Goal: Check status: Check status

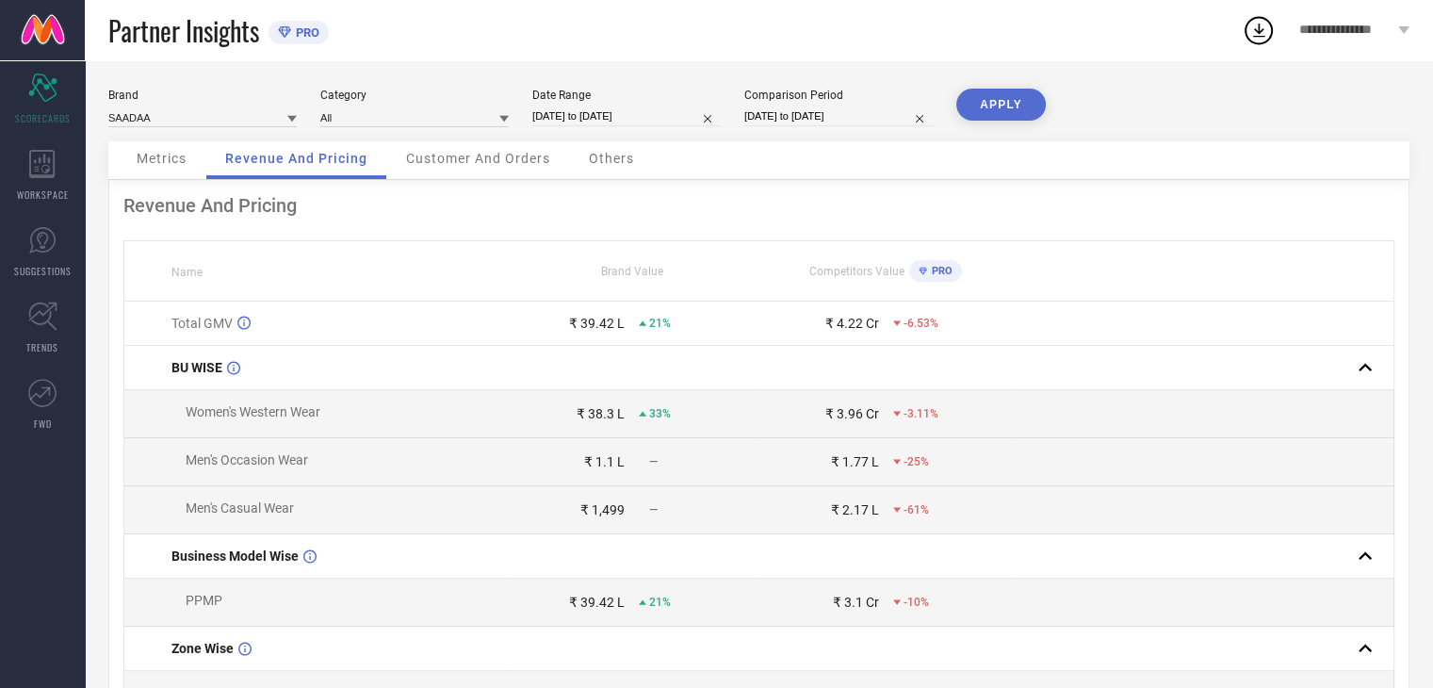
select select "7"
select select "2025"
select select "8"
select select "2025"
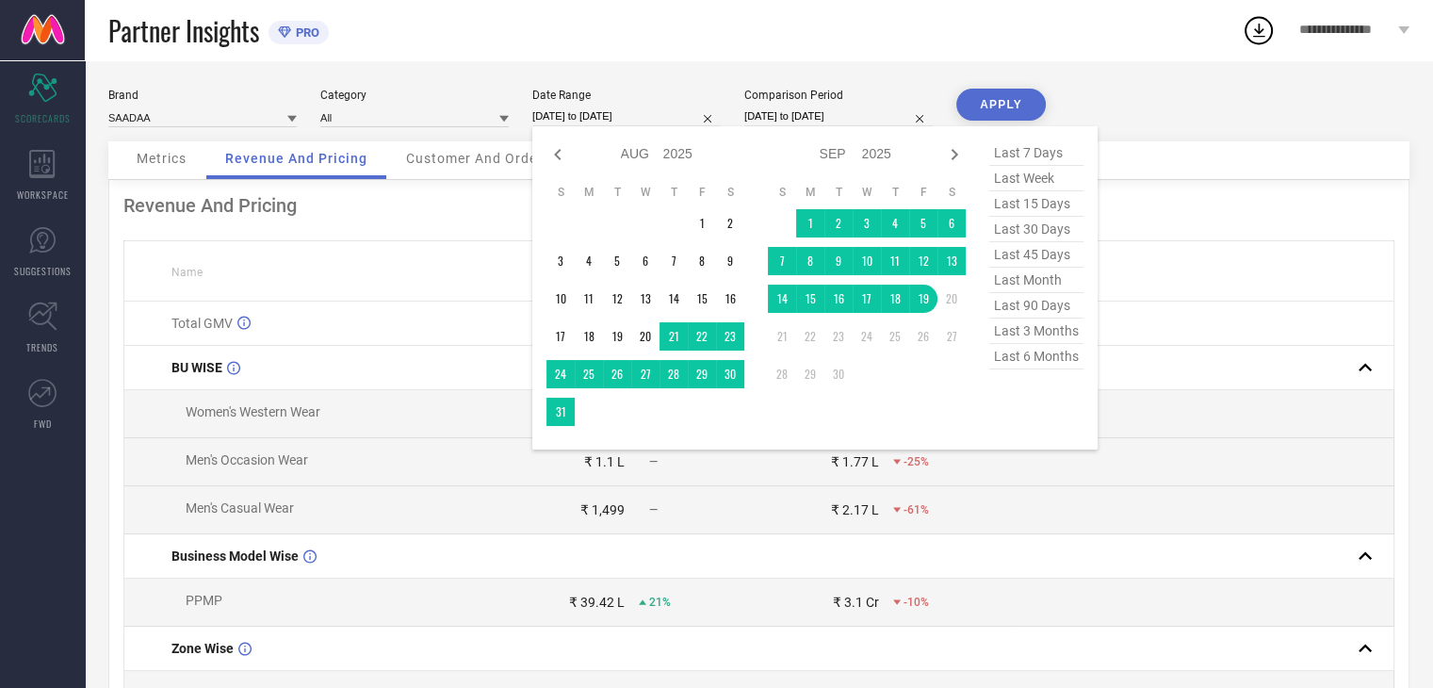
click at [577, 112] on input "[DATE] to [DATE]" at bounding box center [626, 116] width 188 height 20
click at [700, 220] on td "1" at bounding box center [702, 223] width 28 height 28
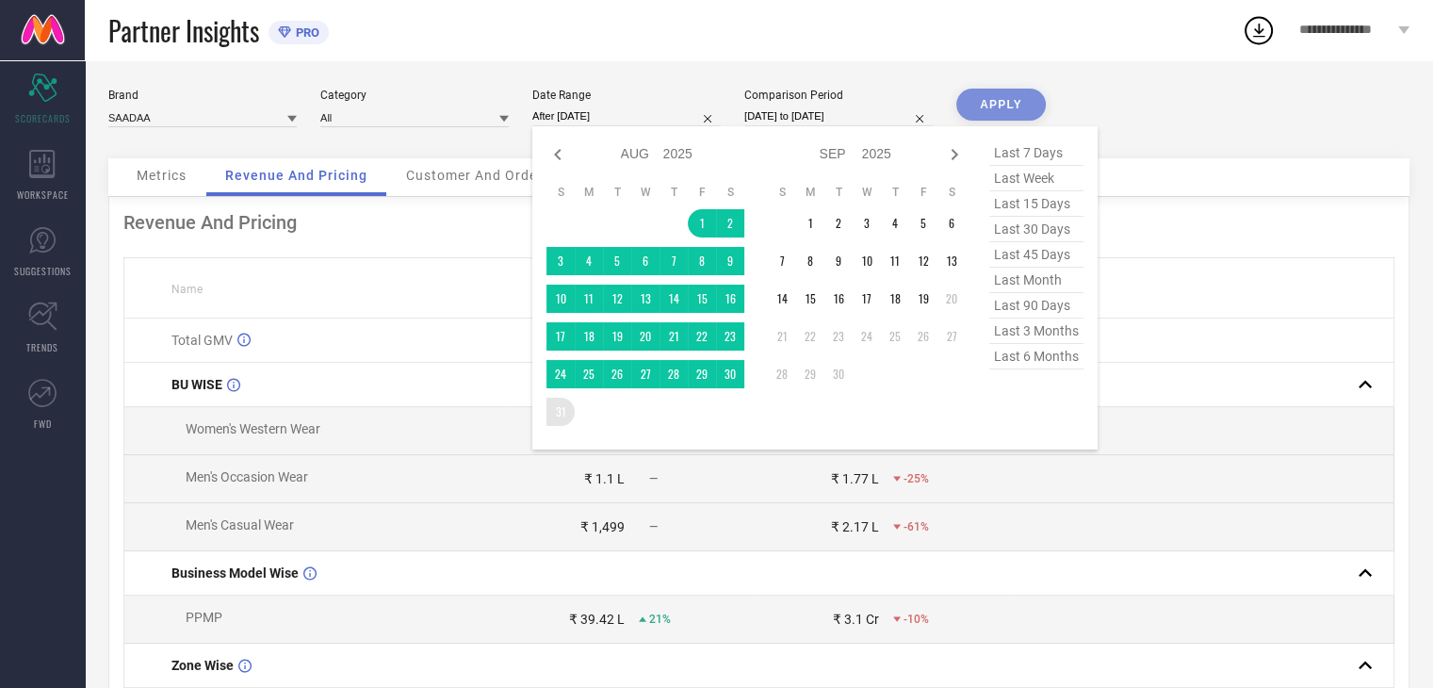
type input "[DATE] to [DATE]"
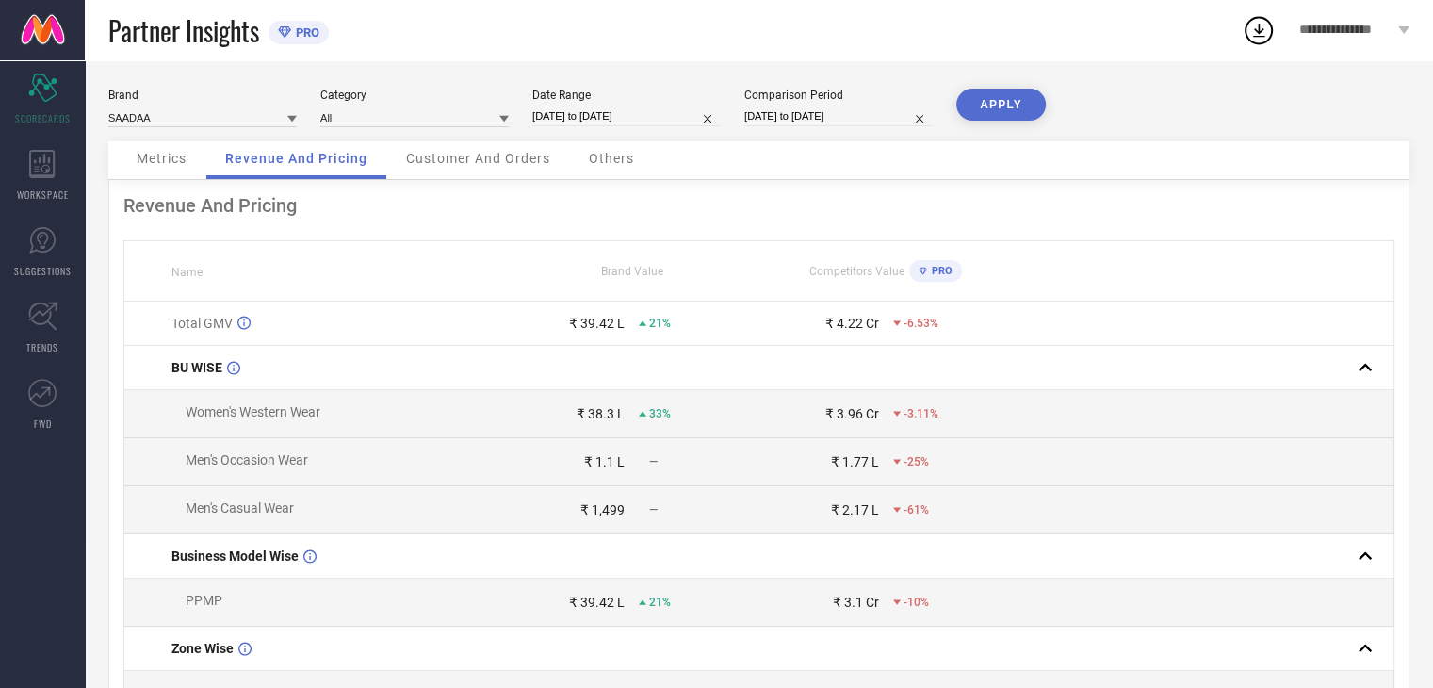
select select "7"
select select "2024"
select select "8"
select select "2024"
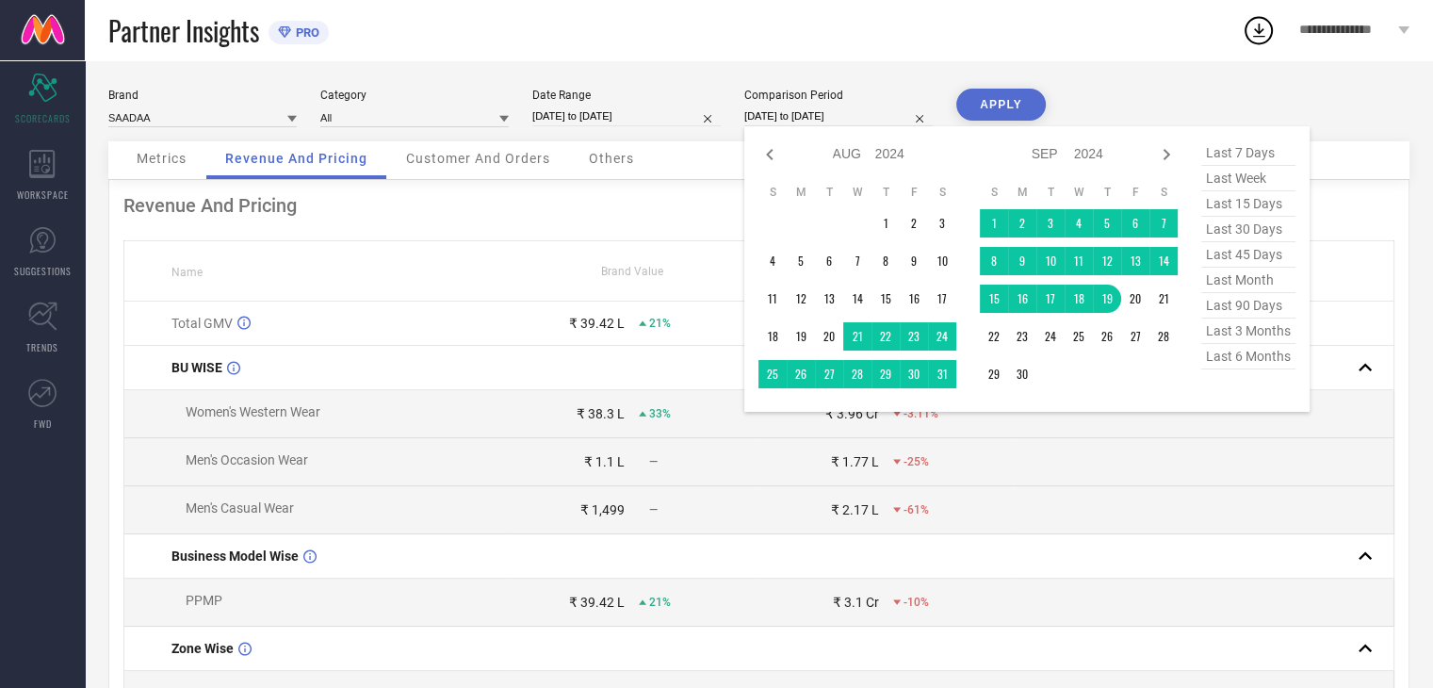
click at [778, 114] on input "[DATE] to [DATE]" at bounding box center [838, 116] width 188 height 20
click at [770, 159] on icon at bounding box center [770, 154] width 23 height 23
select select "6"
select select "2024"
select select "7"
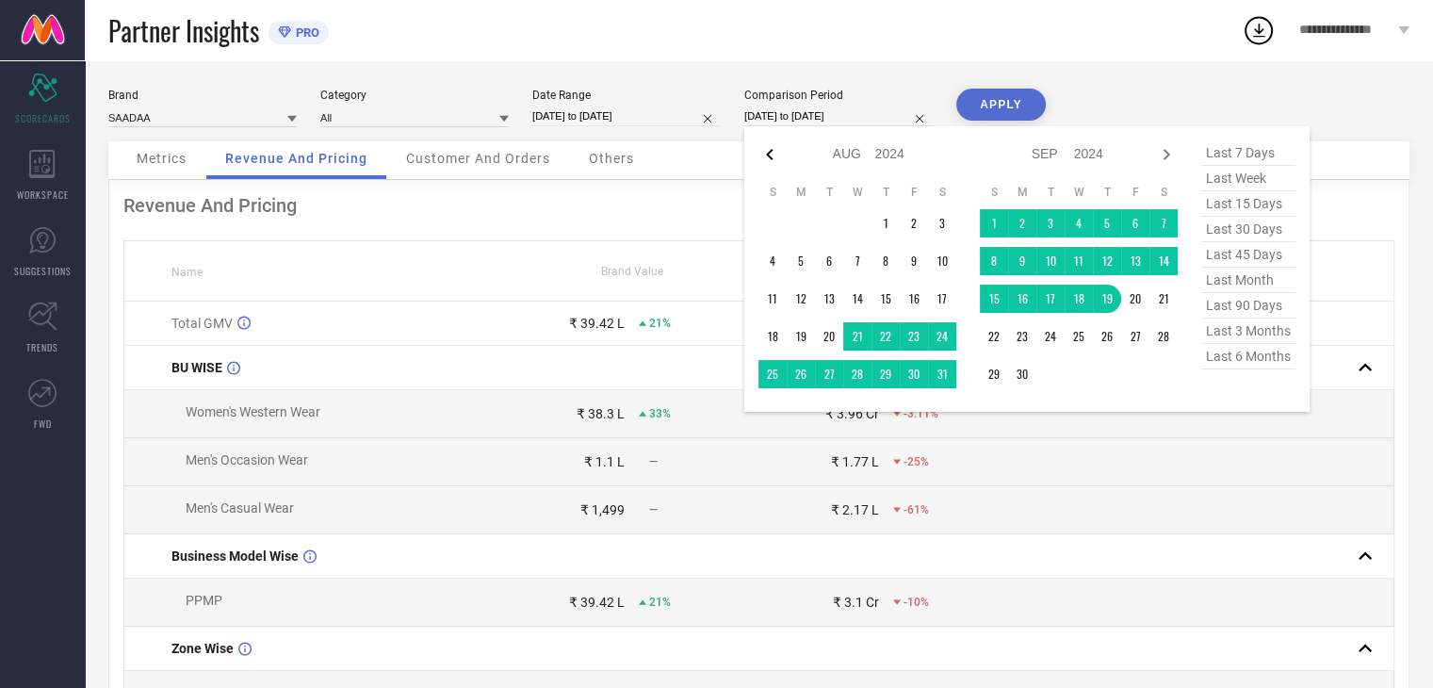
select select "2024"
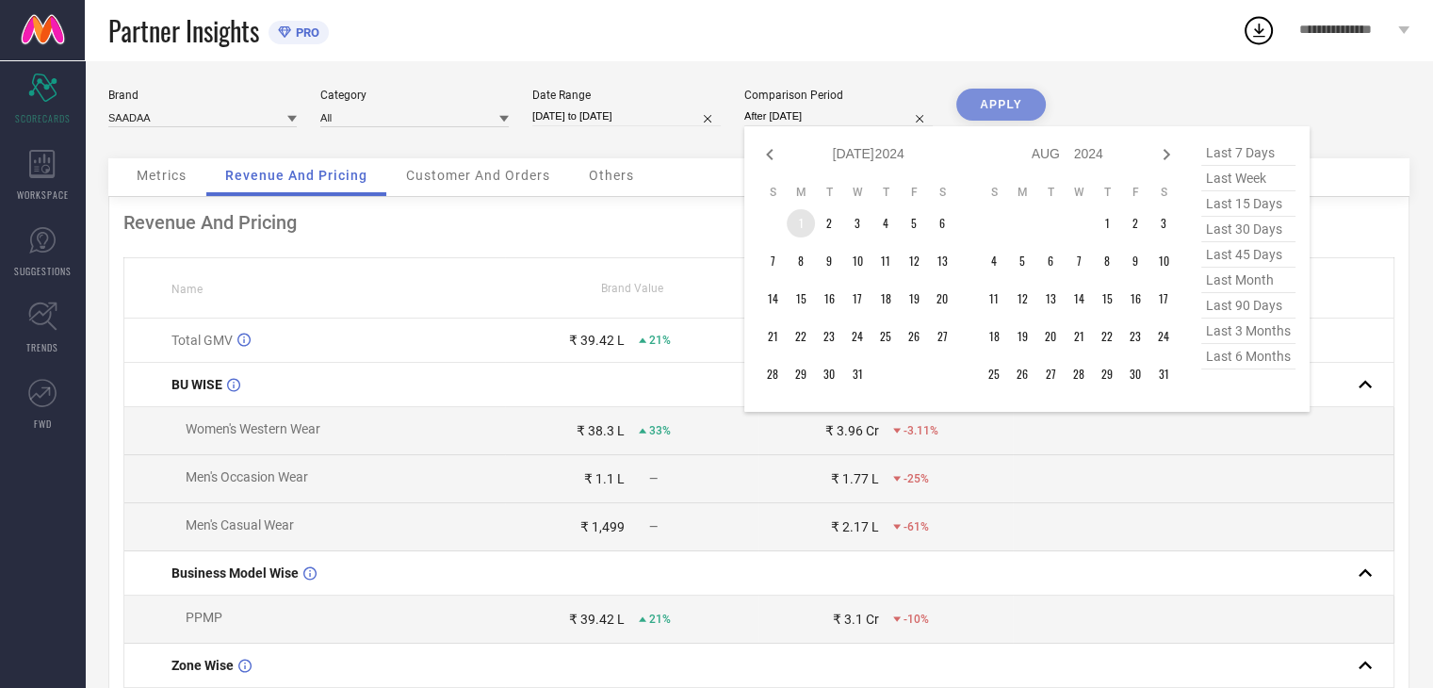
click at [792, 220] on td "1" at bounding box center [801, 223] width 28 height 28
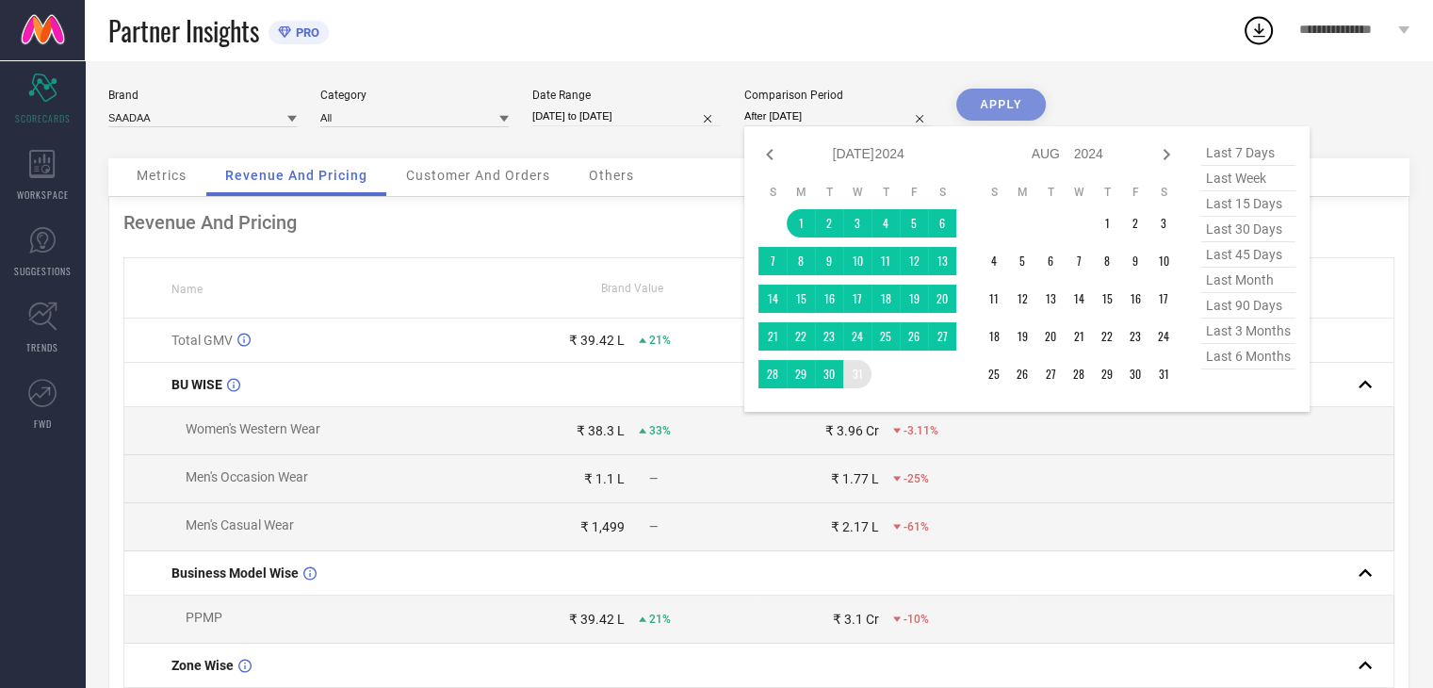
type input "[DATE] to [DATE]"
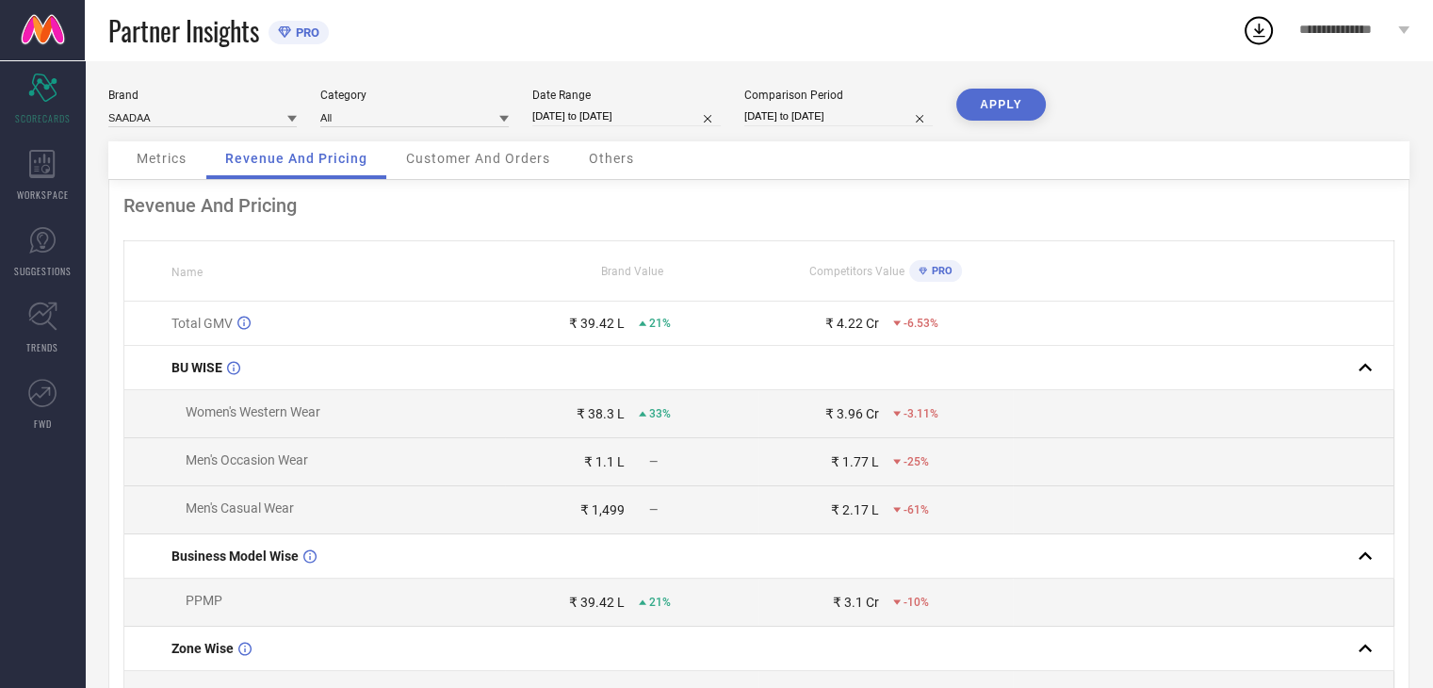
click at [994, 102] on button "APPLY" at bounding box center [1001, 105] width 90 height 32
